Goal: Task Accomplishment & Management: Use online tool/utility

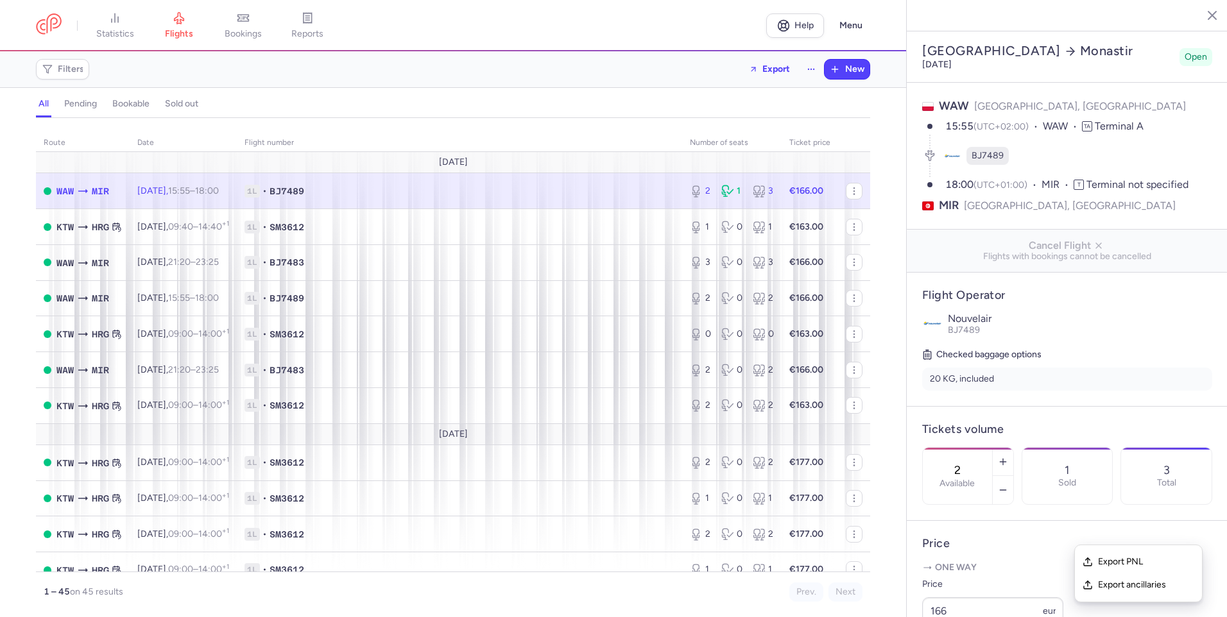
select select "hours"
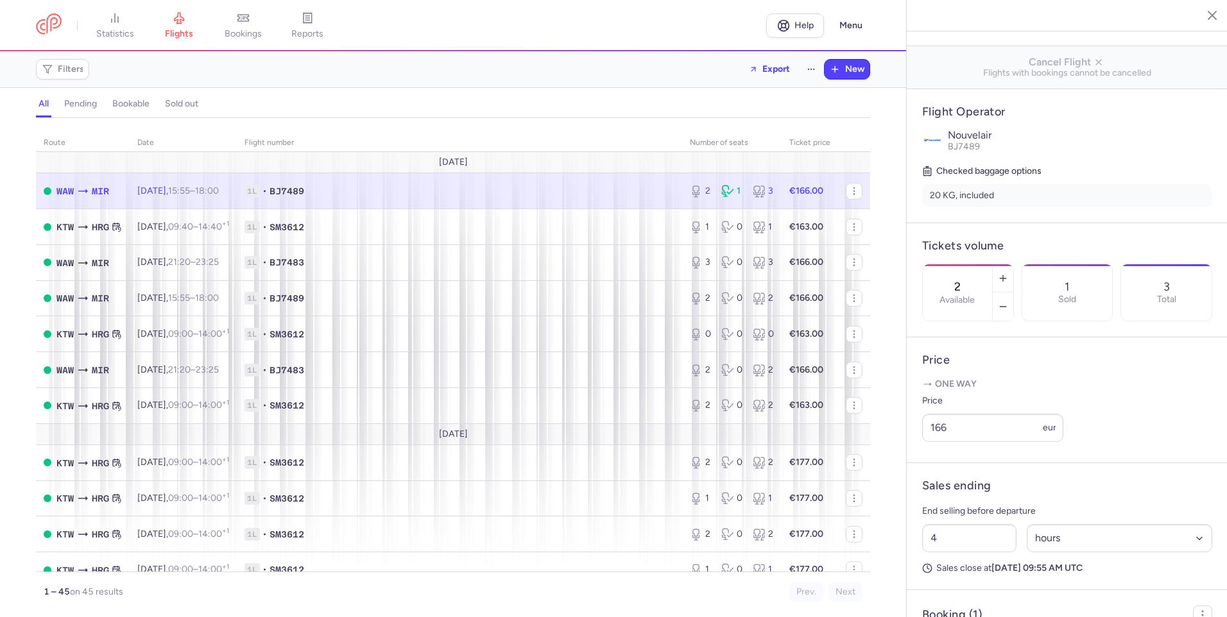
scroll to position [301, 0]
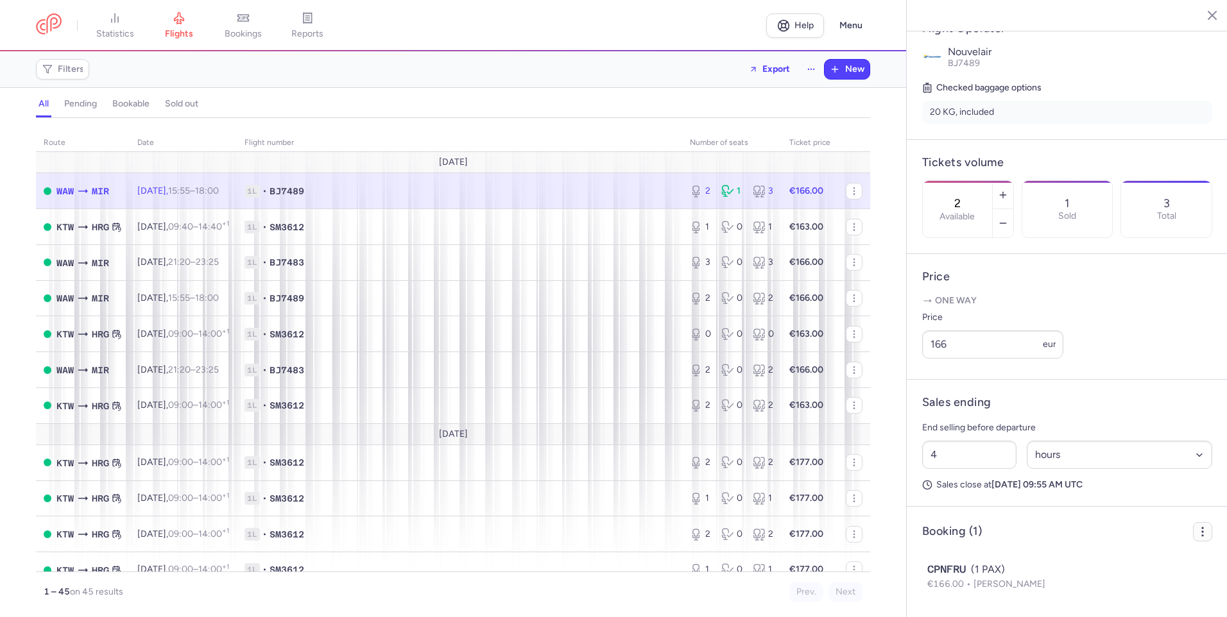
click at [1196, 534] on icon "button" at bounding box center [1202, 531] width 13 height 13
click at [1137, 561] on span "Export PNL" at bounding box center [1146, 562] width 96 height 13
click at [1141, 559] on span "Export PNL" at bounding box center [1146, 562] width 96 height 13
click at [1141, 560] on span "Export PNL" at bounding box center [1146, 562] width 96 height 13
